Goal: Book appointment/travel/reservation

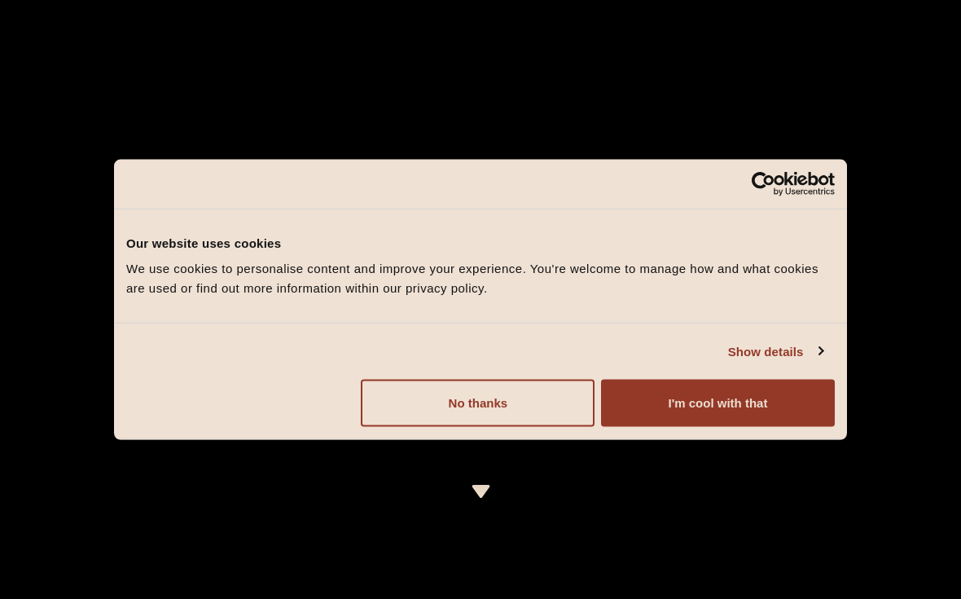
click at [747, 398] on button "I'm cool with that" at bounding box center [718, 403] width 234 height 47
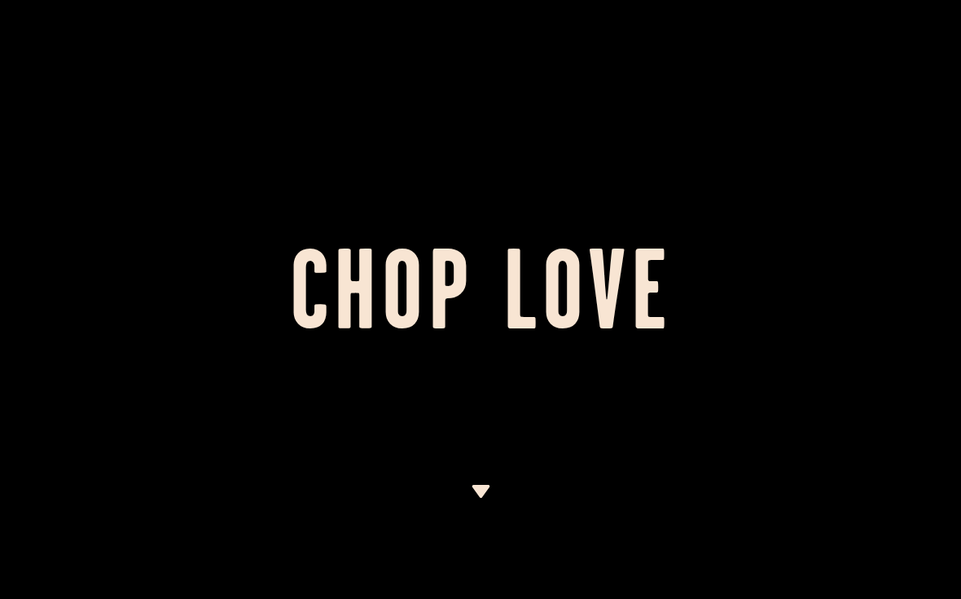
click at [834, 530] on div at bounding box center [480, 299] width 961 height 599
click at [478, 498] on img at bounding box center [481, 491] width 20 height 13
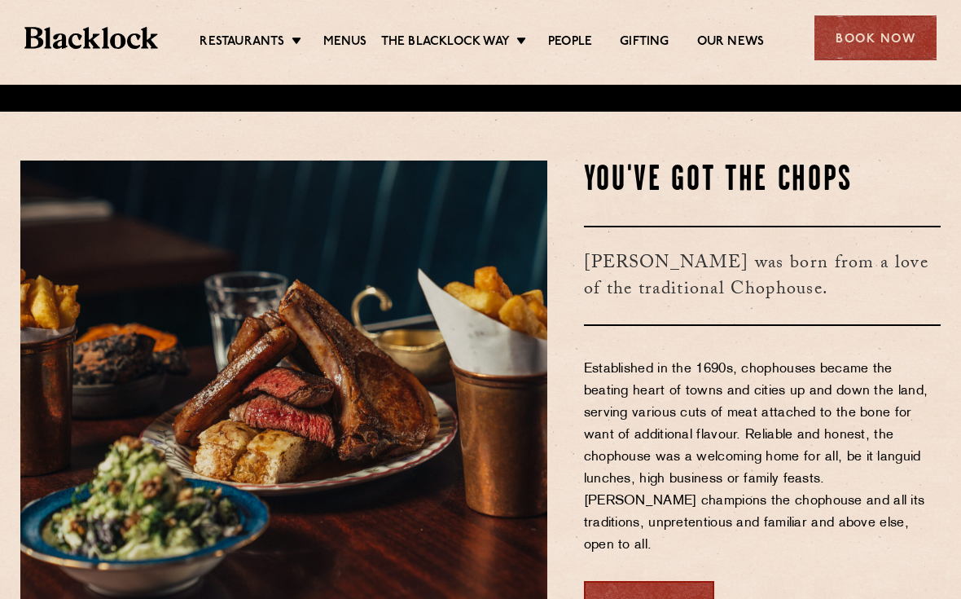
scroll to position [499, 0]
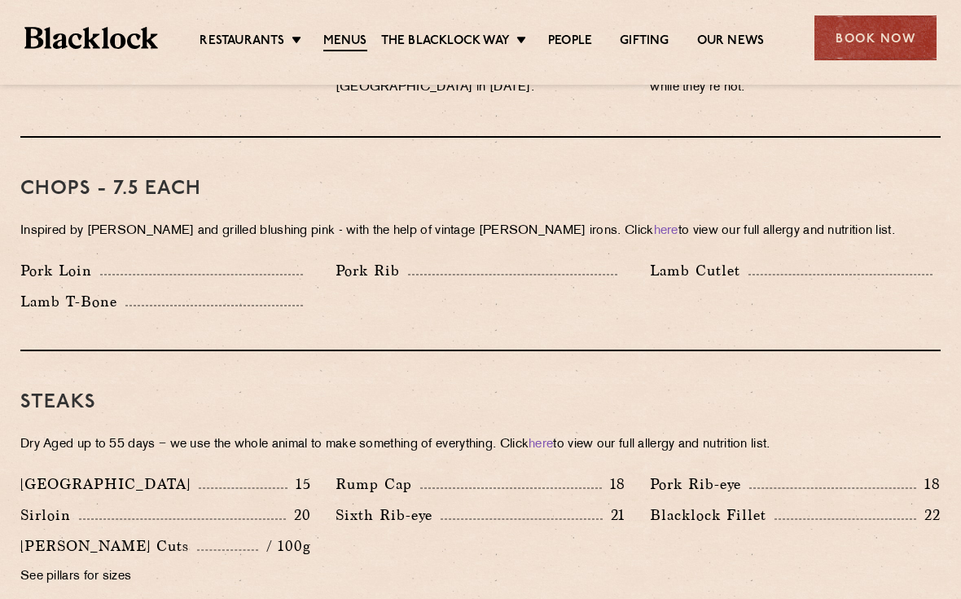
scroll to position [1243, 0]
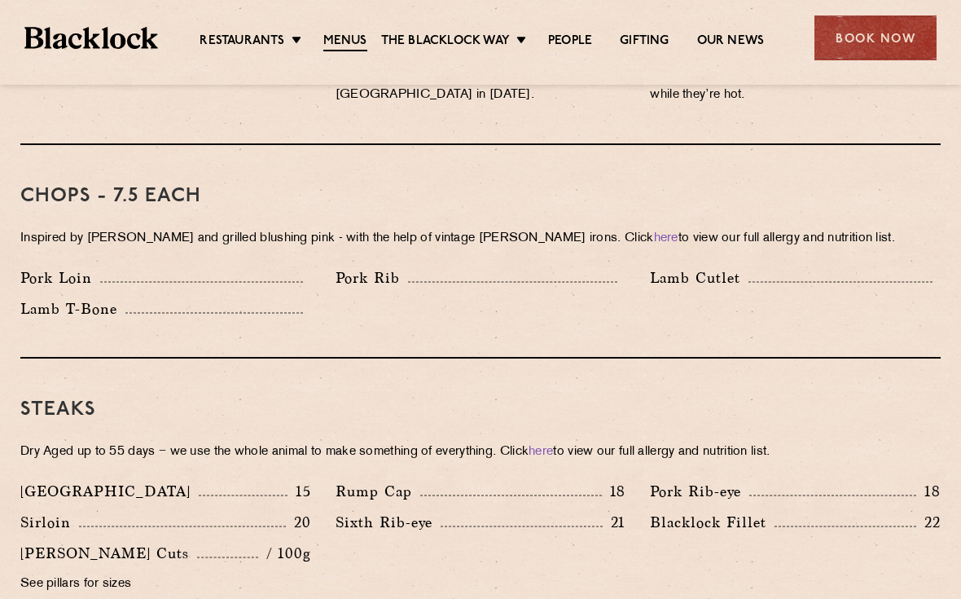
click at [0, 0] on link "Soho" at bounding box center [0, 0] width 0 height 0
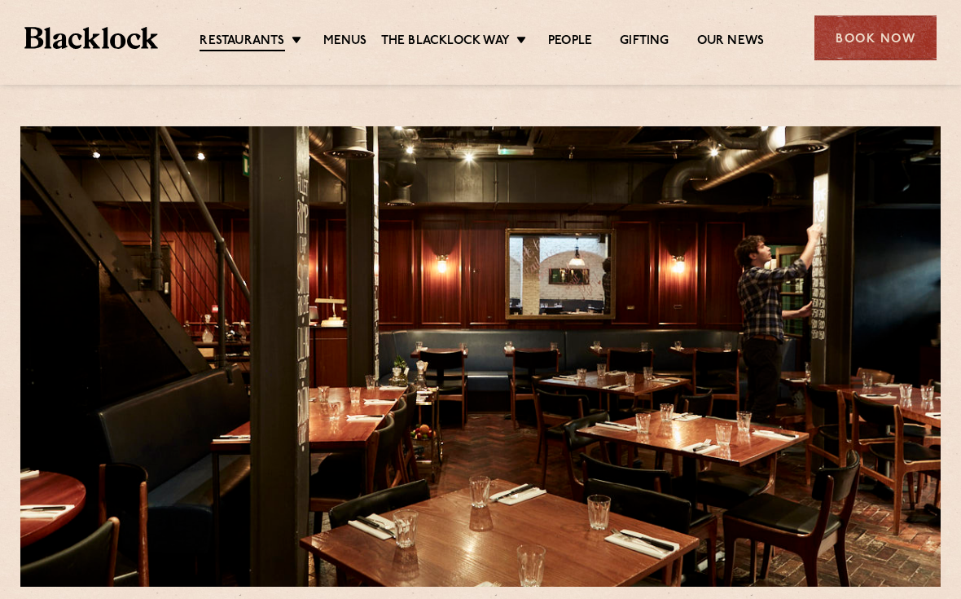
click at [351, 34] on link "Menus" at bounding box center [345, 41] width 44 height 16
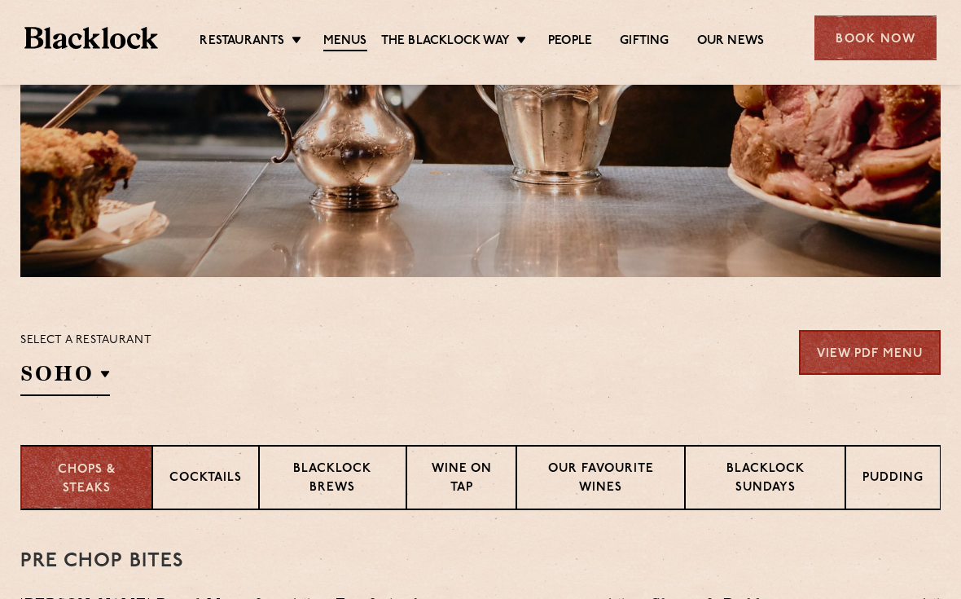
scroll to position [301, 0]
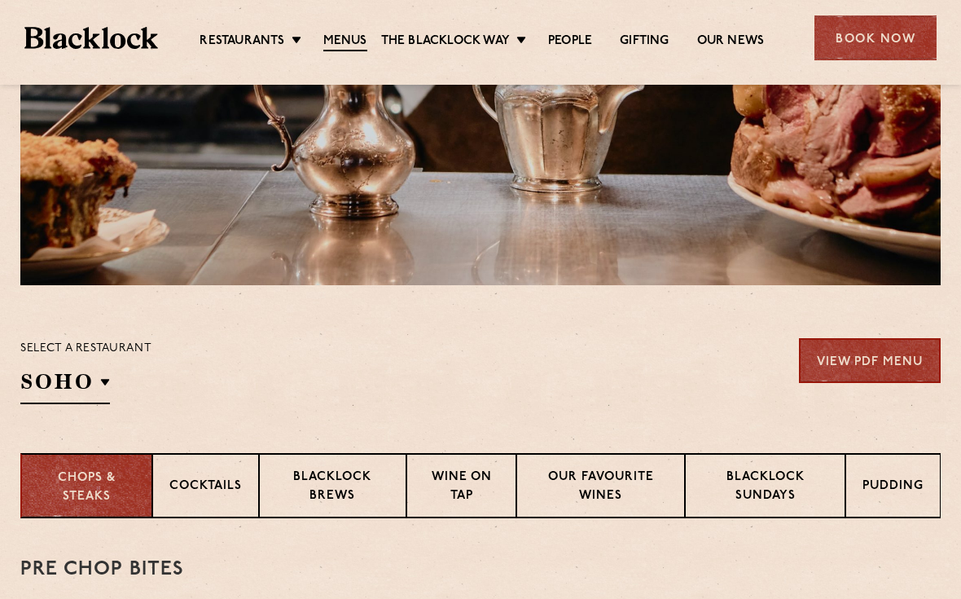
click at [784, 482] on p "Blacklock Sundays" at bounding box center [765, 488] width 126 height 38
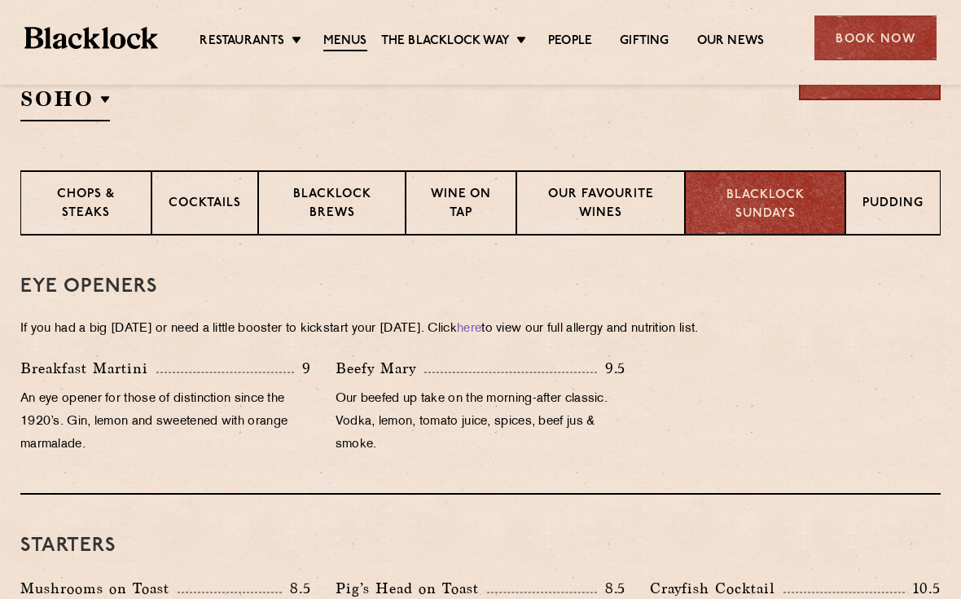
scroll to position [583, 0]
click at [886, 50] on div "Book Now" at bounding box center [876, 37] width 122 height 45
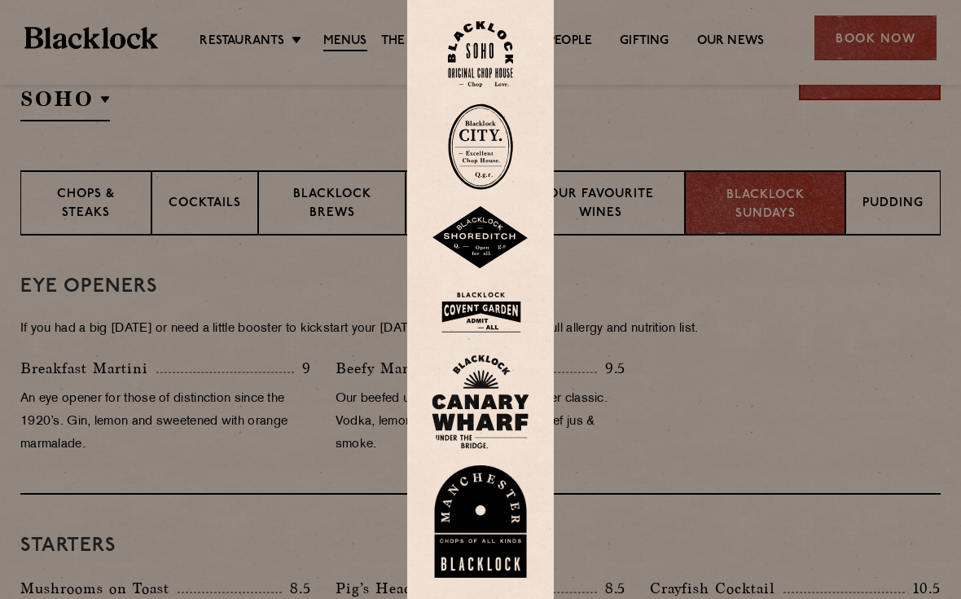
click at [486, 67] on img at bounding box center [480, 54] width 65 height 66
